Goal: Task Accomplishment & Management: Use online tool/utility

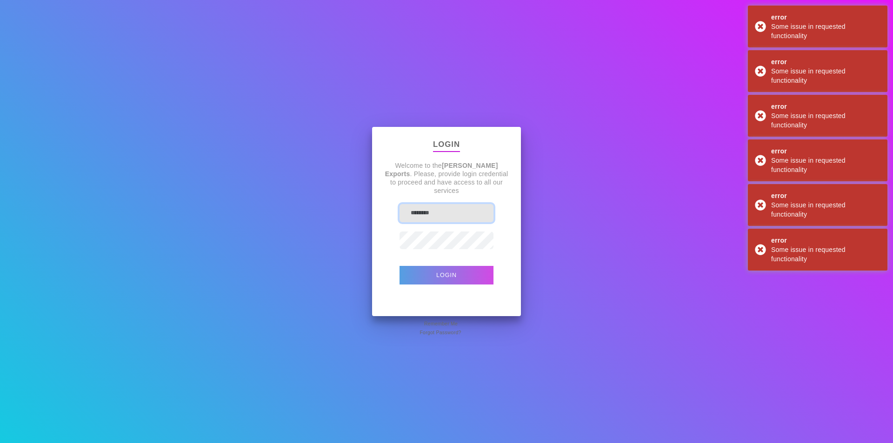
type input "**********"
click at [438, 278] on button "Login" at bounding box center [446, 275] width 94 height 19
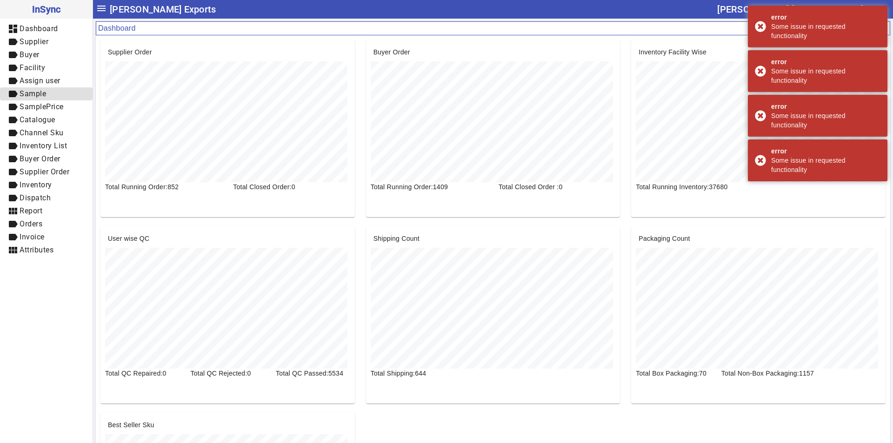
click at [41, 96] on span "Sample" at bounding box center [33, 93] width 27 height 9
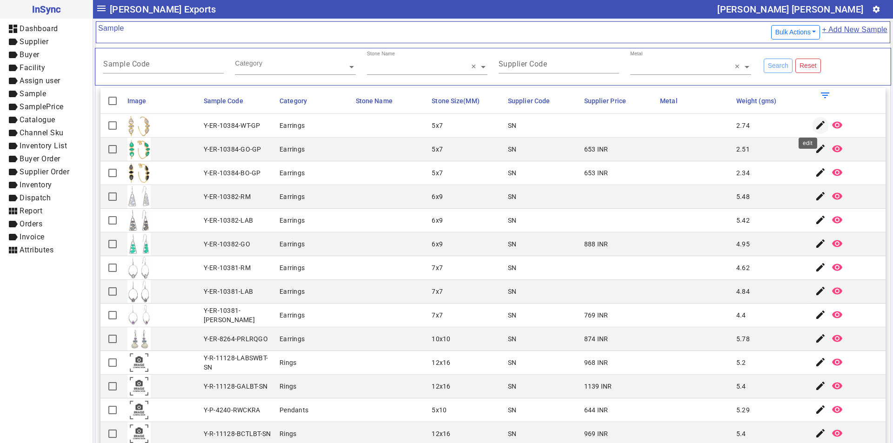
click at [815, 124] on mat-icon "edit" at bounding box center [820, 124] width 11 height 11
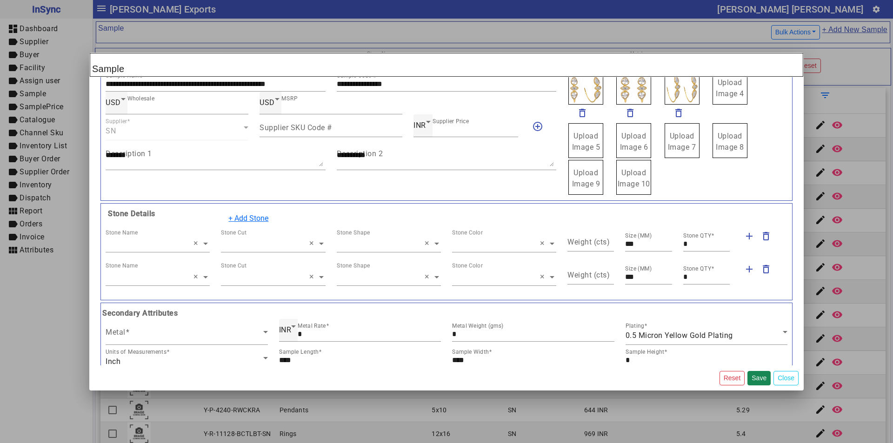
scroll to position [28, 0]
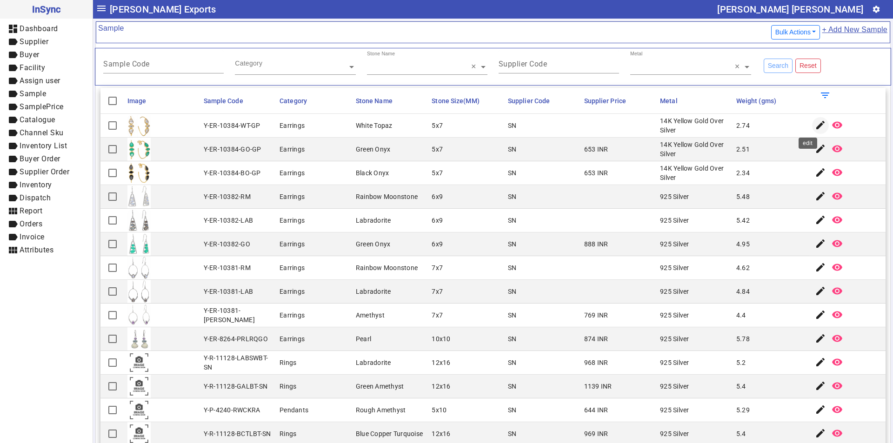
click at [815, 125] on mat-icon "edit" at bounding box center [820, 124] width 11 height 11
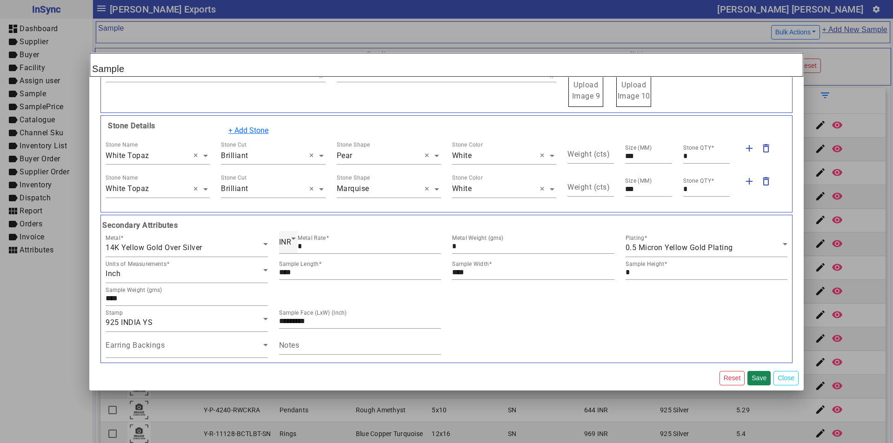
scroll to position [167, 0]
